Goal: Task Accomplishment & Management: Use online tool/utility

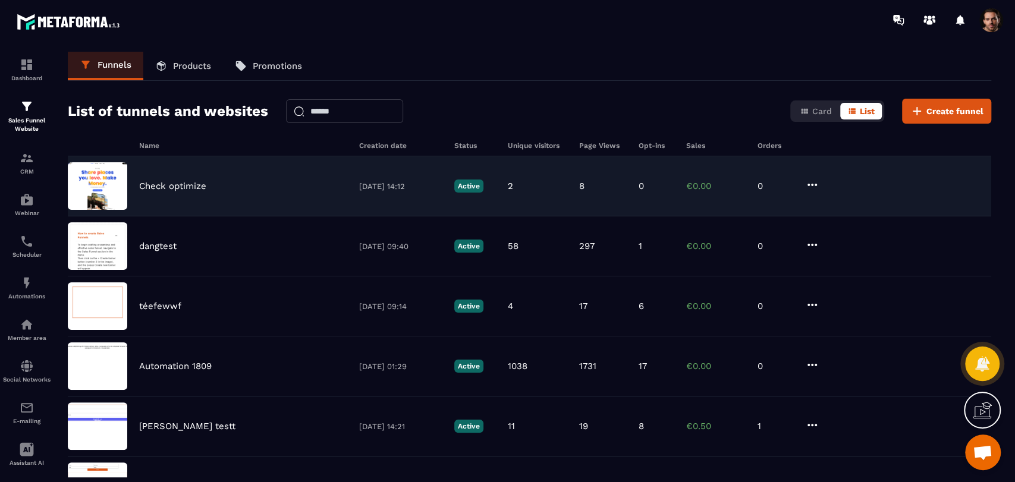
click at [644, 180] on div "Check optimize [DATE] 14:12 Active 2 8 0 €0.00 0" at bounding box center [530, 186] width 924 height 60
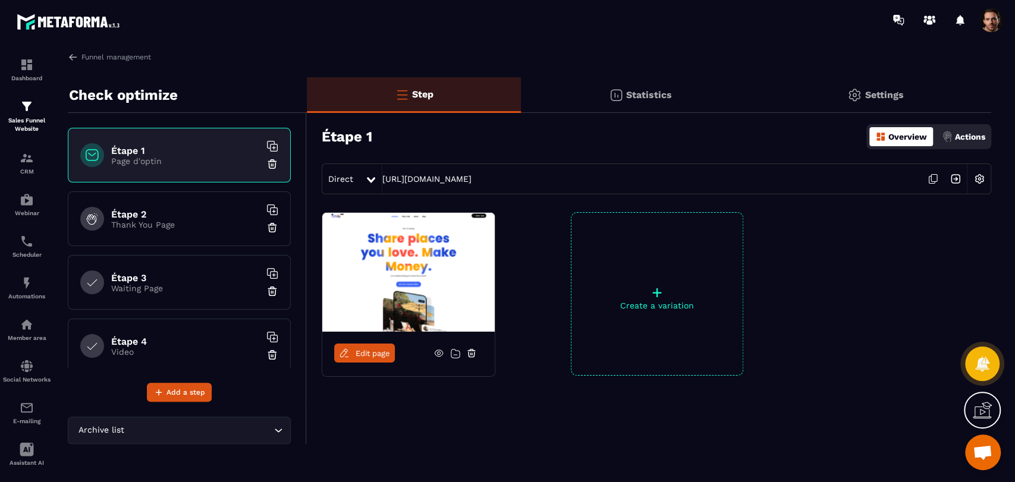
click at [657, 102] on div "Statistics" at bounding box center [640, 95] width 238 height 36
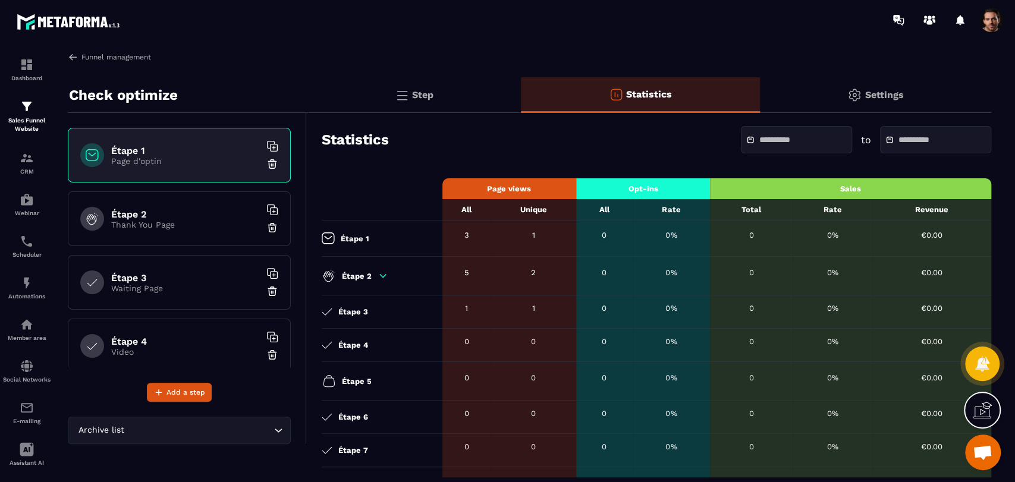
click at [73, 56] on img at bounding box center [73, 57] width 11 height 11
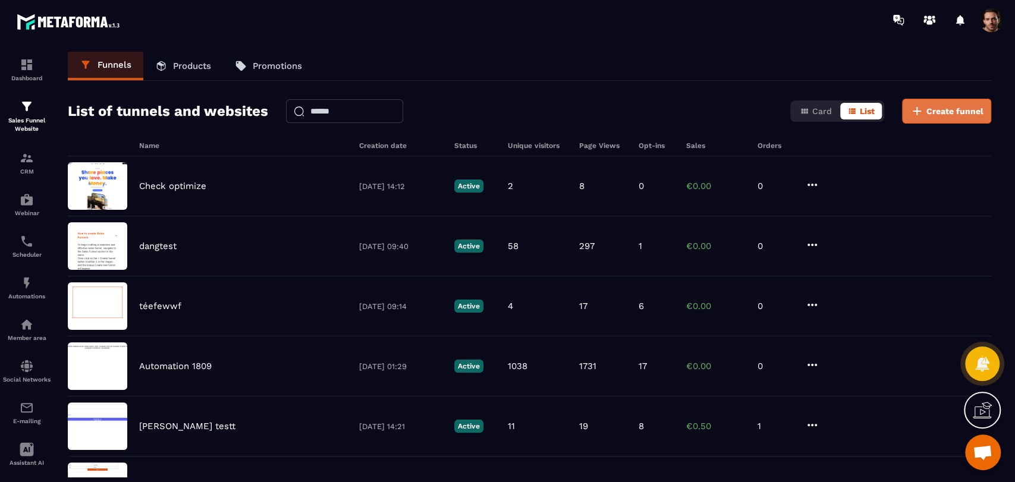
click at [944, 121] on button "Create funnel" at bounding box center [946, 111] width 89 height 25
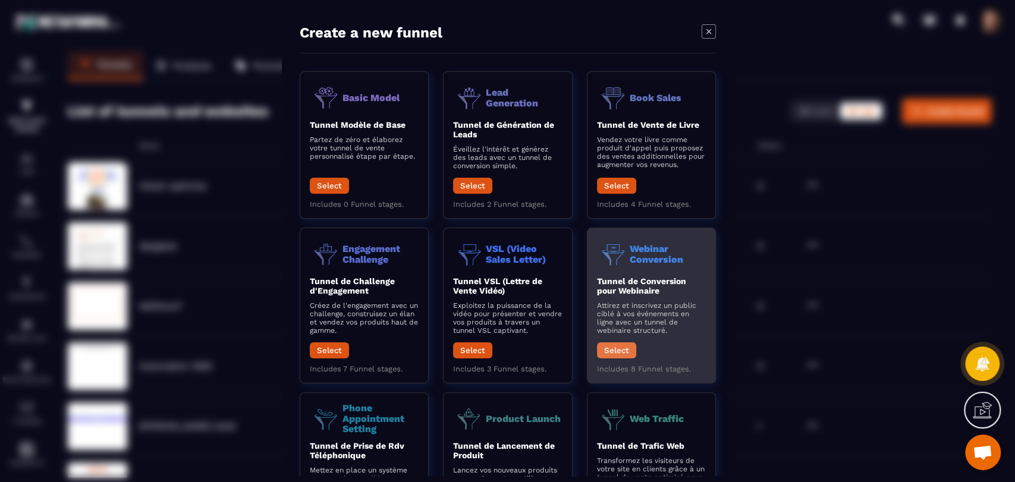
click at [597, 354] on button "Select" at bounding box center [616, 351] width 39 height 16
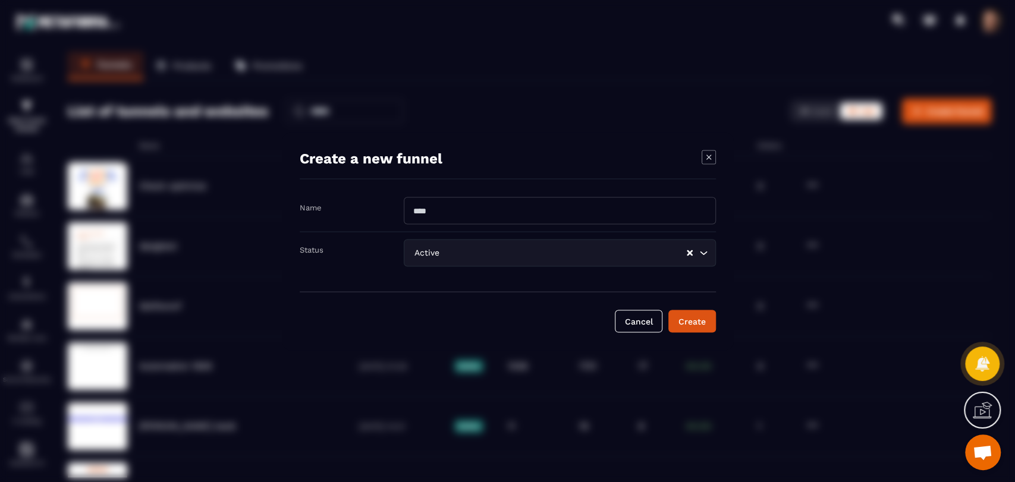
click at [469, 206] on input "Modal window" at bounding box center [560, 210] width 312 height 27
type input "**********"
click at [695, 325] on div "Create" at bounding box center [692, 321] width 32 height 12
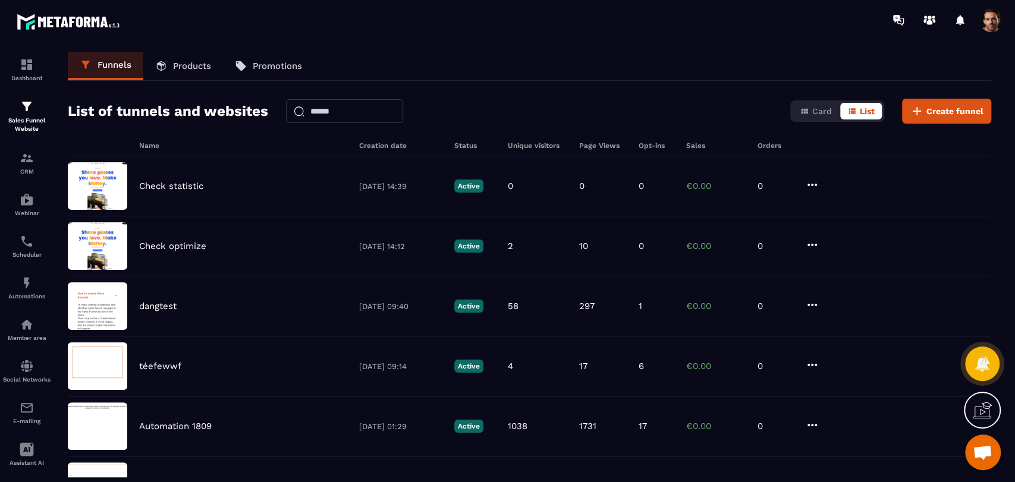
click at [619, 103] on div "List of tunnels and websites Card List Create funnel" at bounding box center [530, 111] width 924 height 25
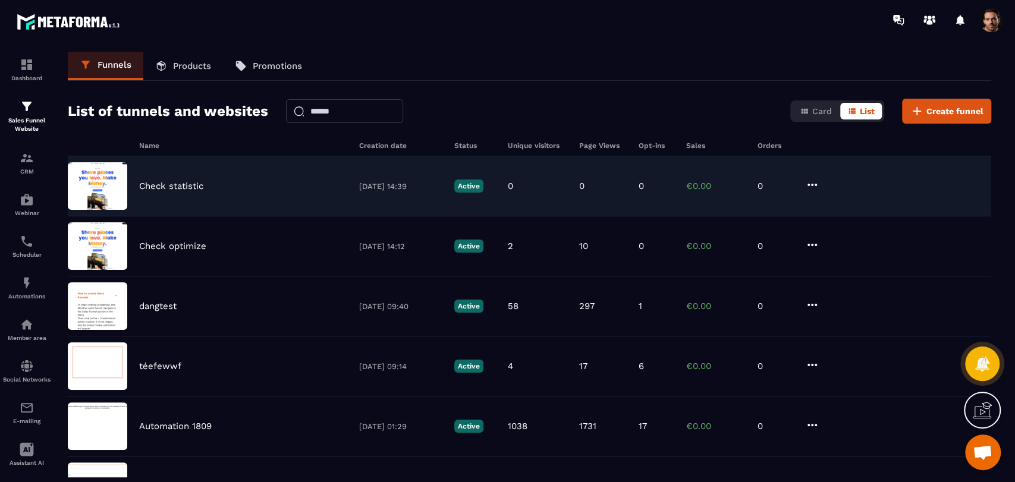
click at [676, 199] on div "Check statistic [DATE] 14:39 Active 0 0 0 €0.00 0" at bounding box center [530, 186] width 924 height 60
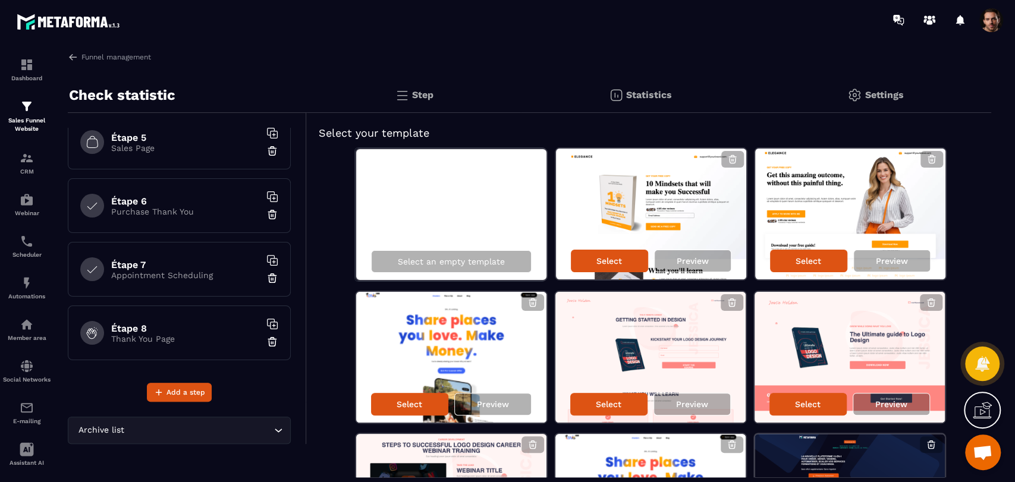
scroll to position [4, 0]
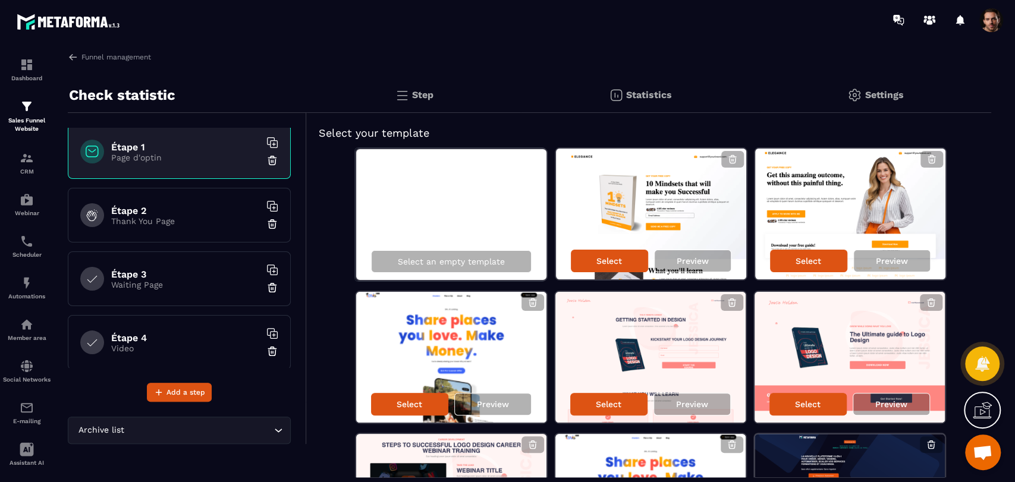
click at [619, 93] on img at bounding box center [616, 95] width 14 height 14
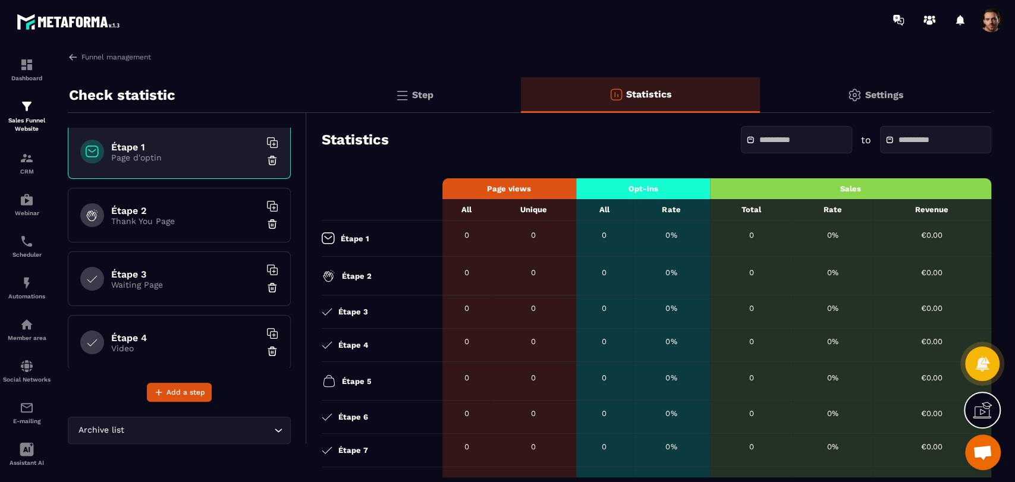
click at [266, 145] on icon at bounding box center [272, 143] width 12 height 12
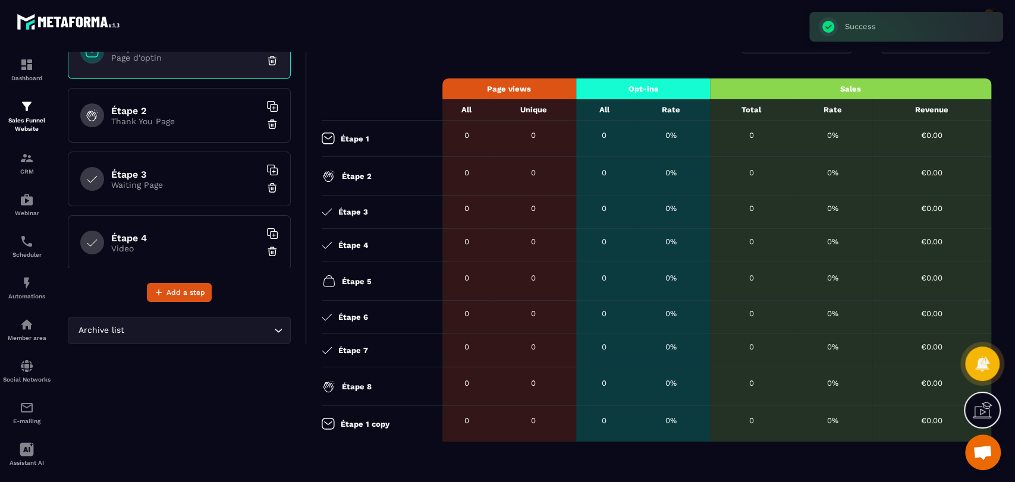
scroll to position [0, 0]
click at [266, 104] on icon at bounding box center [272, 110] width 12 height 12
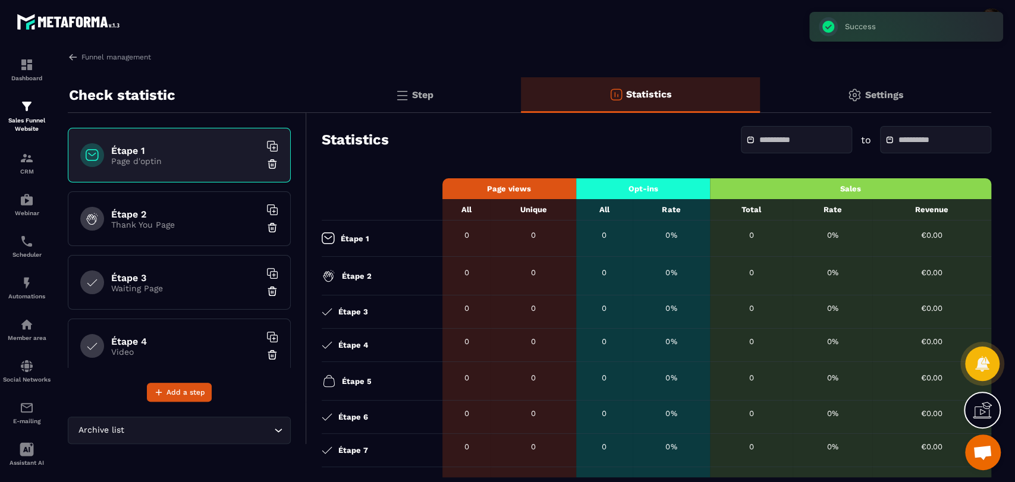
click at [266, 272] on icon at bounding box center [272, 274] width 12 height 12
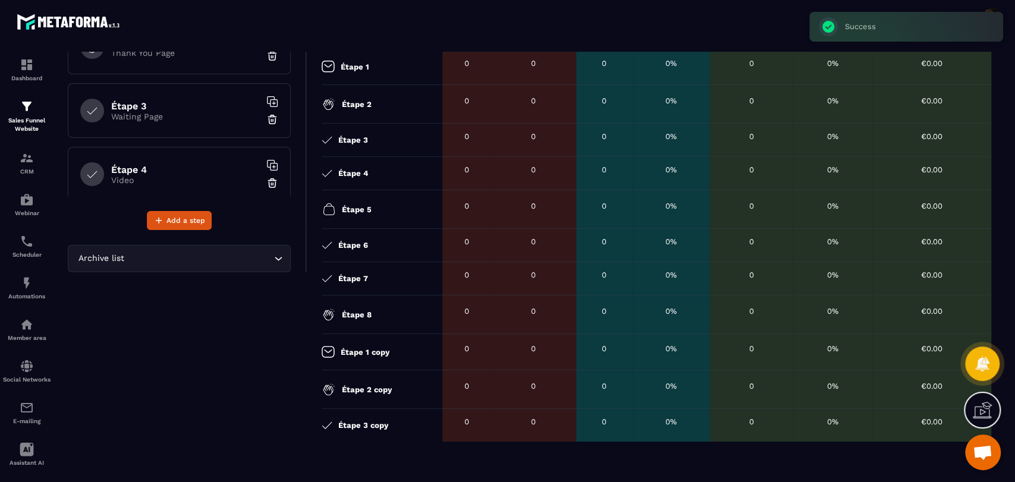
scroll to position [109, 0]
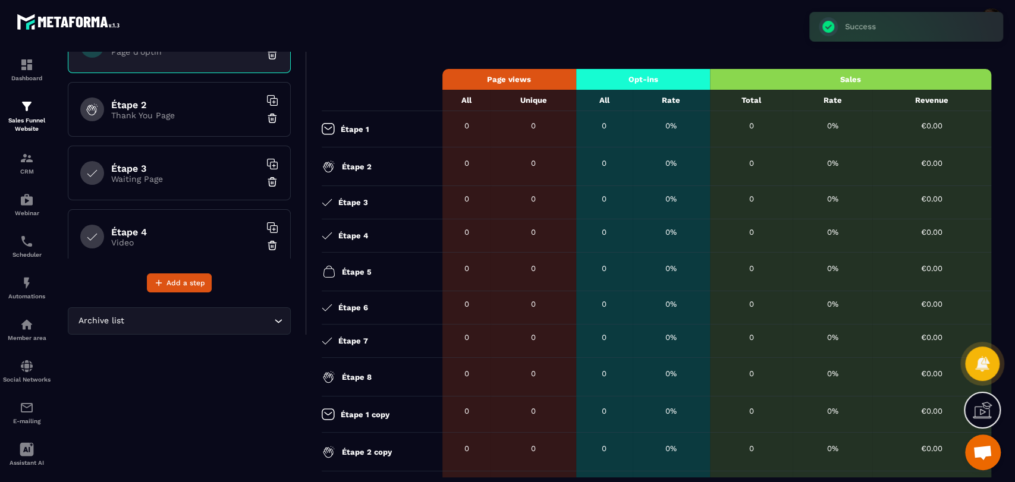
click at [266, 225] on icon at bounding box center [272, 228] width 12 height 12
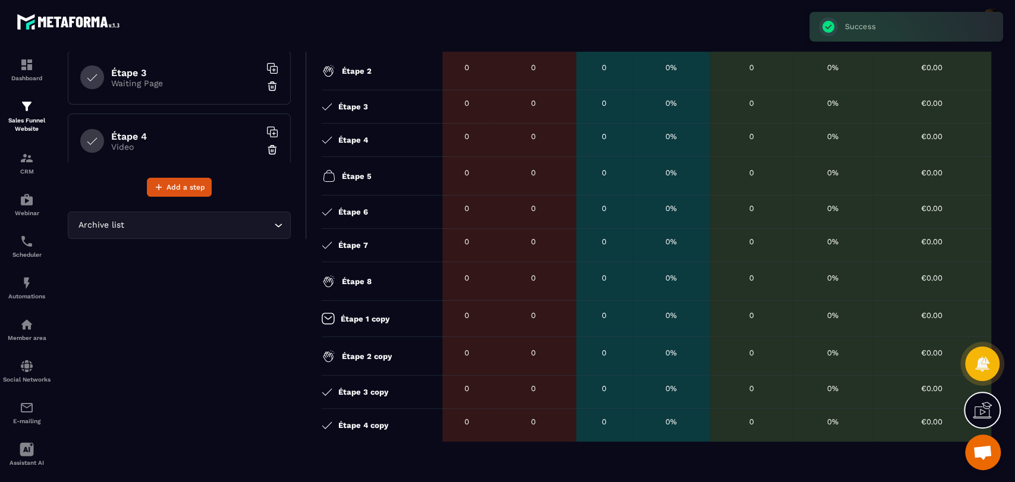
scroll to position [66, 0]
click at [266, 125] on icon at bounding box center [272, 130] width 12 height 12
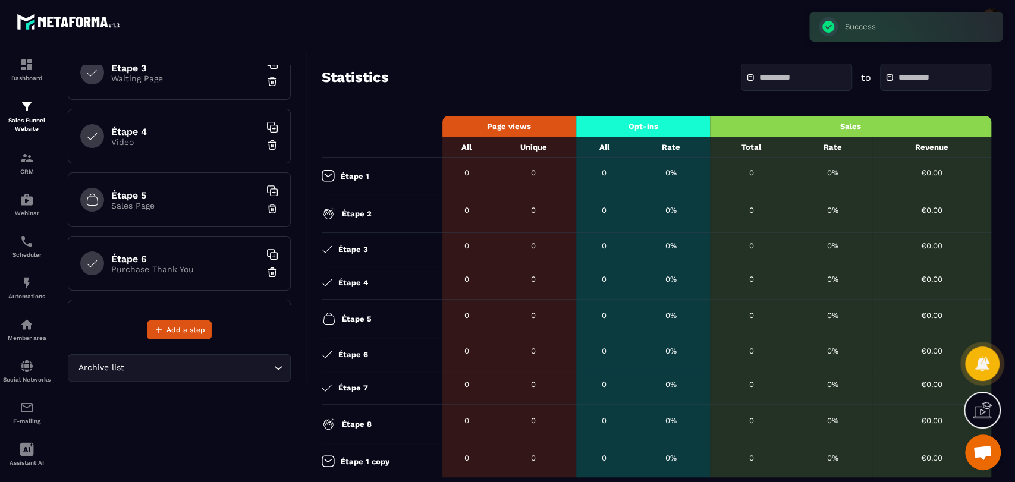
scroll to position [176, 0]
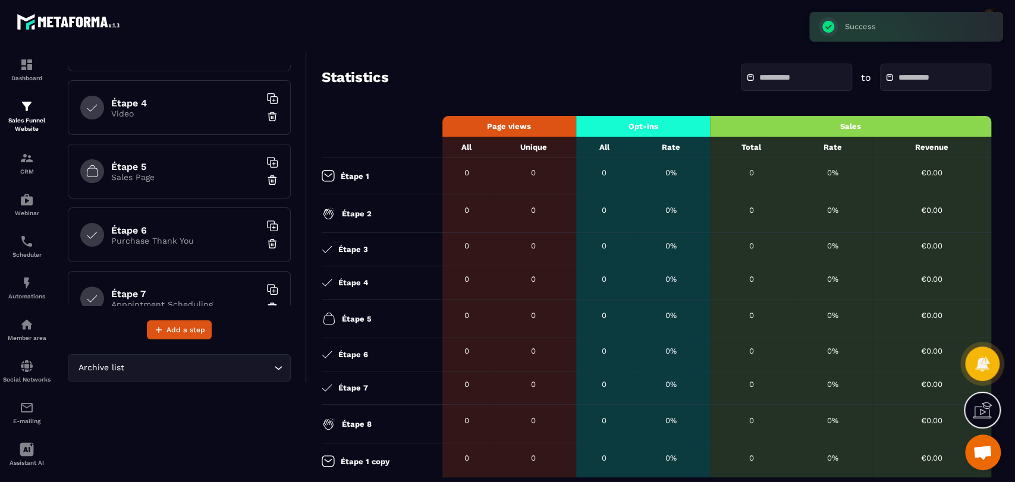
click at [266, 221] on icon at bounding box center [272, 226] width 12 height 12
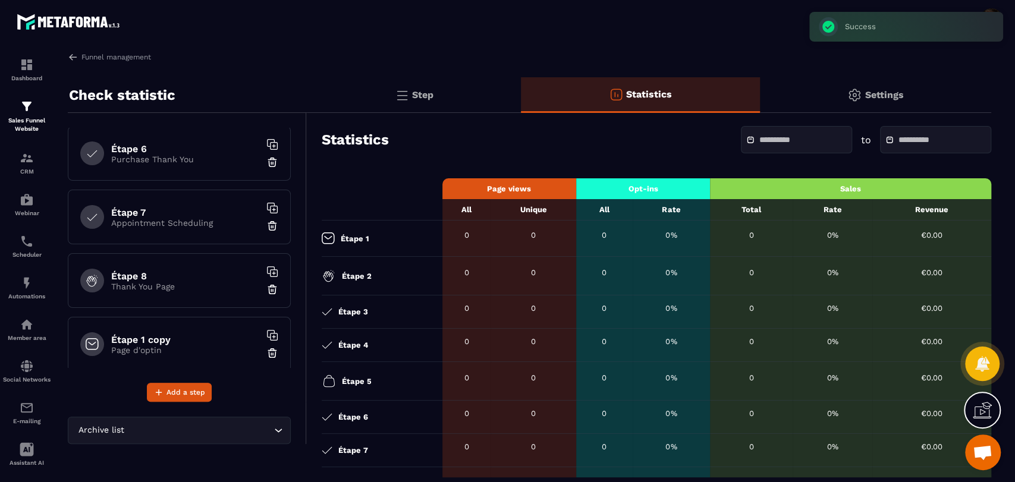
scroll to position [316, 0]
click at [266, 206] on icon at bounding box center [272, 212] width 12 height 12
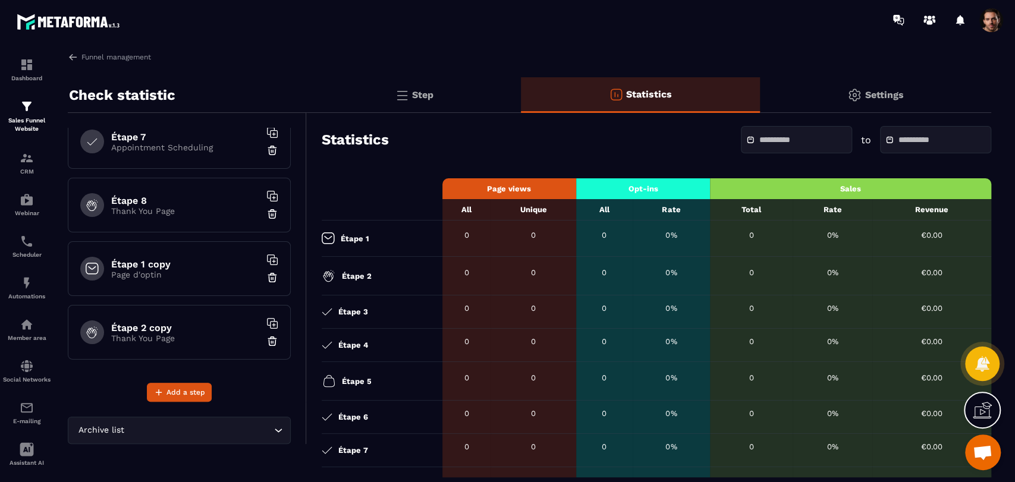
scroll to position [393, 0]
click at [256, 194] on div "Étape 8 Thank You Page" at bounding box center [179, 208] width 223 height 55
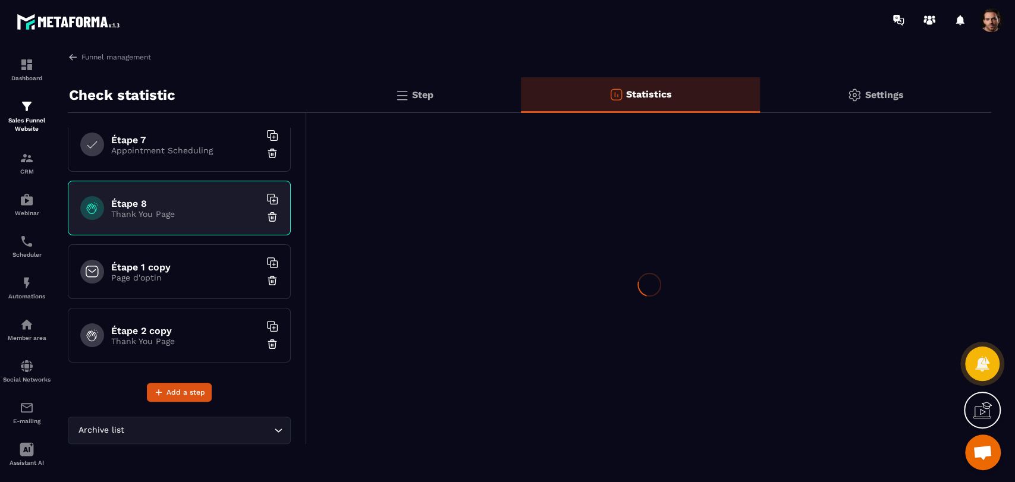
click at [266, 195] on icon at bounding box center [272, 199] width 12 height 12
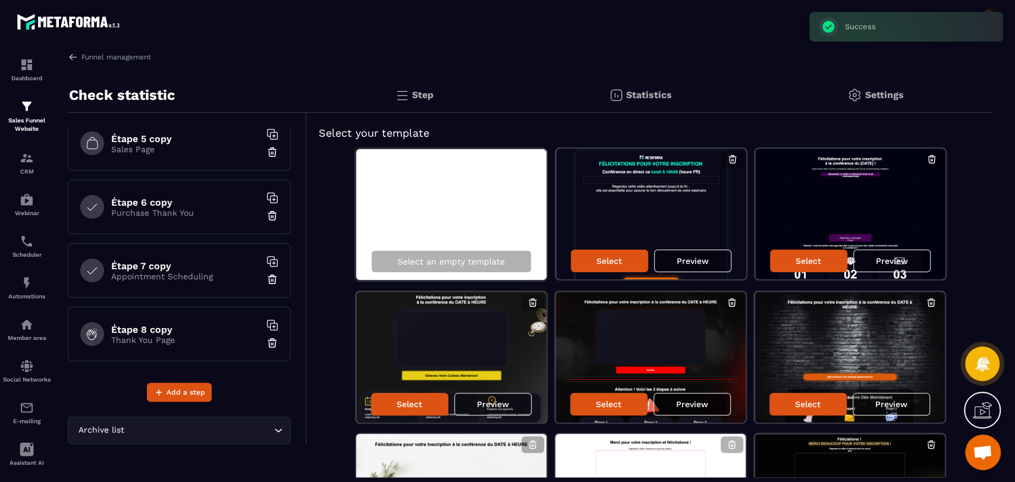
click at [617, 89] on img at bounding box center [616, 95] width 14 height 14
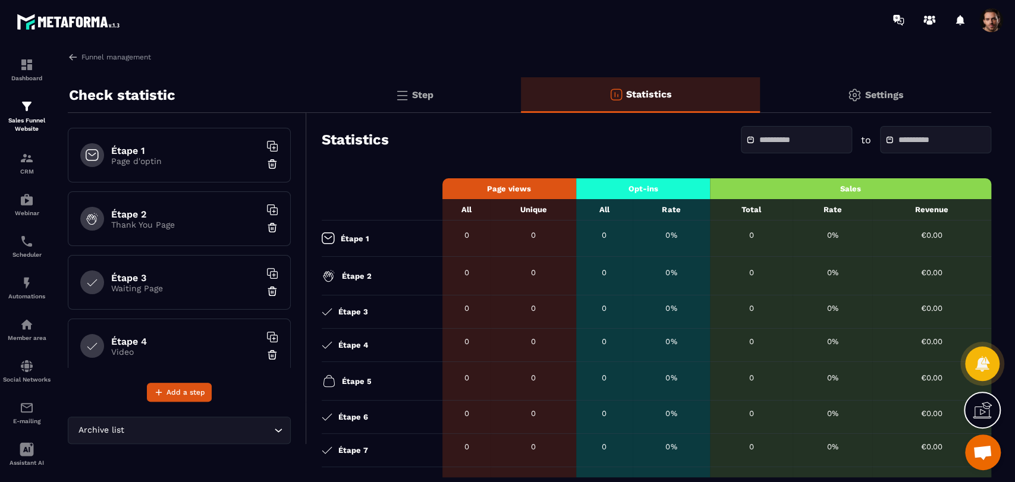
click at [176, 169] on div "Étape 1 Page d'optin" at bounding box center [179, 155] width 223 height 55
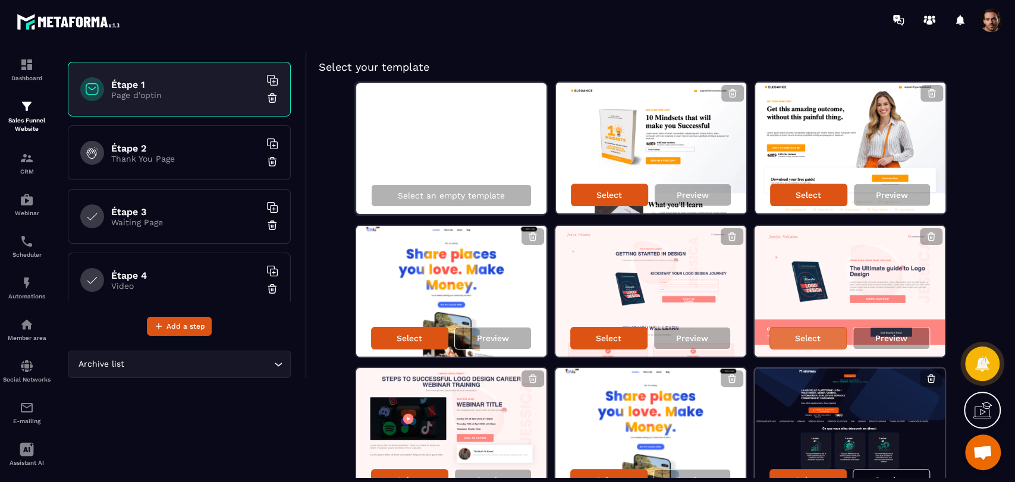
click at [808, 340] on p "Select" at bounding box center [808, 339] width 26 height 10
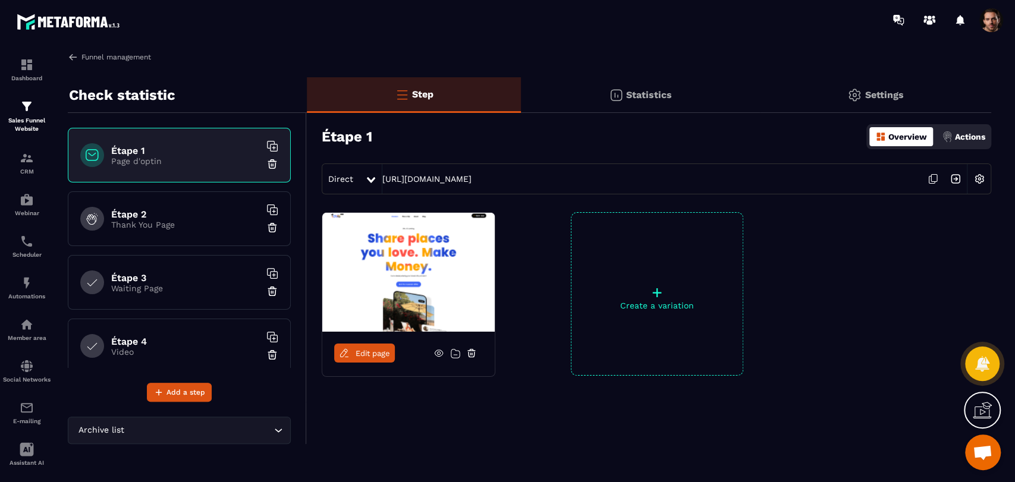
click at [75, 58] on img at bounding box center [73, 57] width 11 height 11
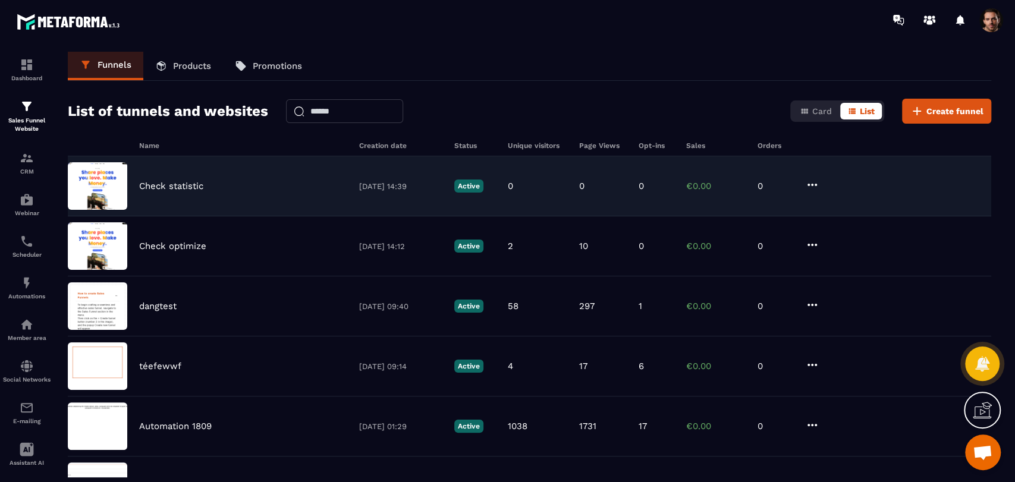
click at [685, 174] on div "Check statistic [DATE] 14:39 Active 0 0 0 €0.00 0" at bounding box center [530, 186] width 924 height 60
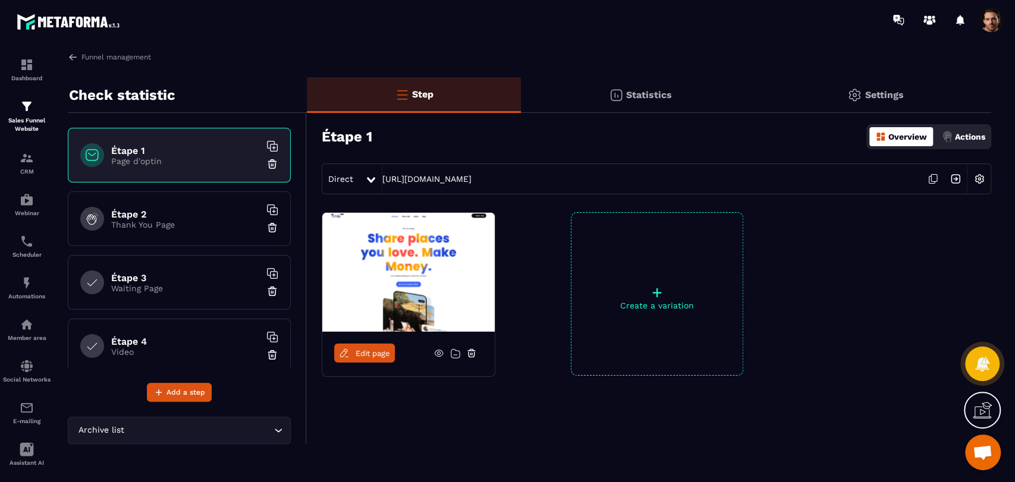
click at [936, 175] on icon at bounding box center [933, 179] width 23 height 23
click at [647, 99] on p "Statistics" at bounding box center [649, 94] width 46 height 11
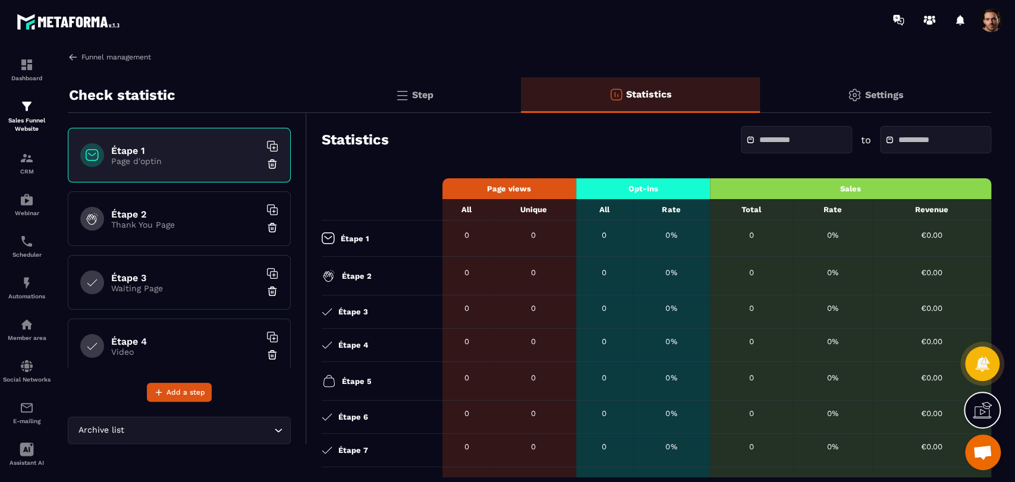
click at [77, 56] on img at bounding box center [73, 57] width 11 height 11
